Goal: Check status: Check status

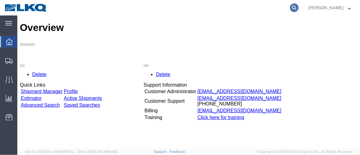
click at [299, 8] on icon at bounding box center [294, 7] width 9 height 9
click at [192, 7] on input "search" at bounding box center [196, 7] width 188 height 15
type input "56429978"
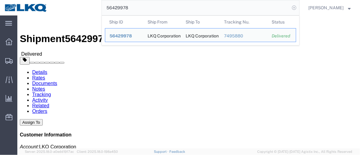
click at [299, 8] on icon at bounding box center [294, 7] width 9 height 9
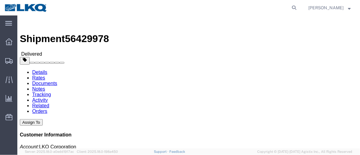
click p "[DATE] 08:00 - [DATE] 15:00"
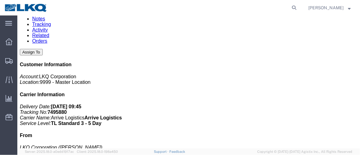
scroll to position [84, 0]
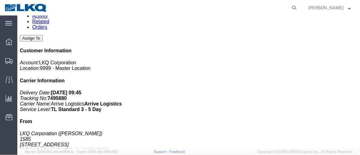
click button "button"
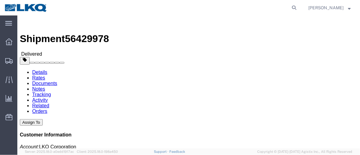
scroll to position [28, 0]
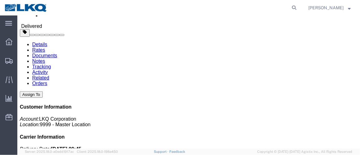
click link "Tracking"
